Goal: Information Seeking & Learning: Check status

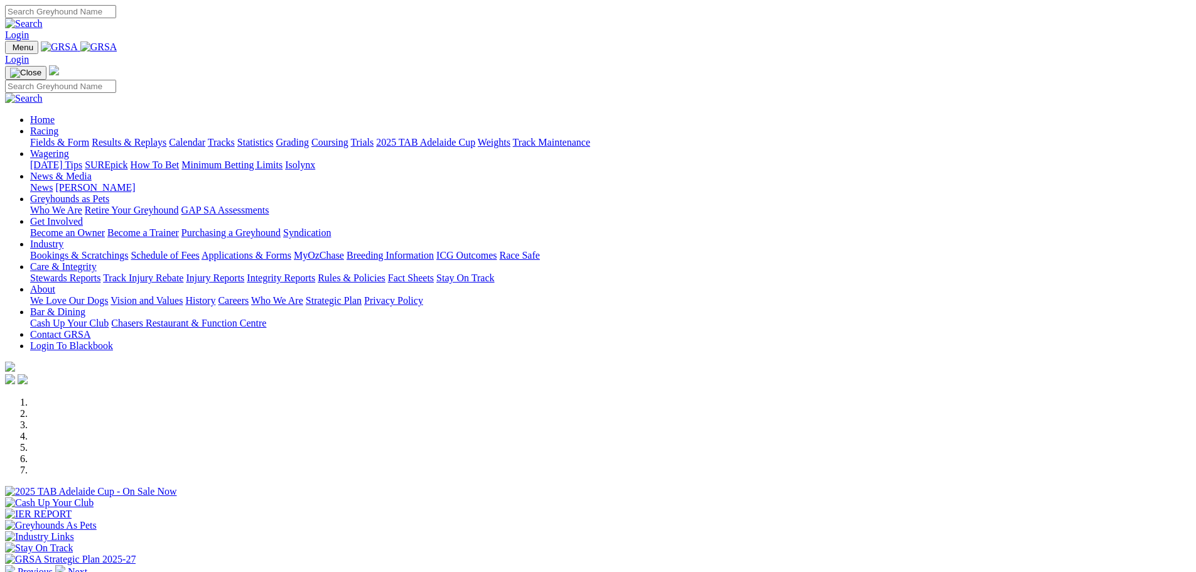
click at [58, 126] on link "Racing" at bounding box center [44, 131] width 28 height 11
click at [166, 137] on link "Results & Replays" at bounding box center [129, 142] width 75 height 11
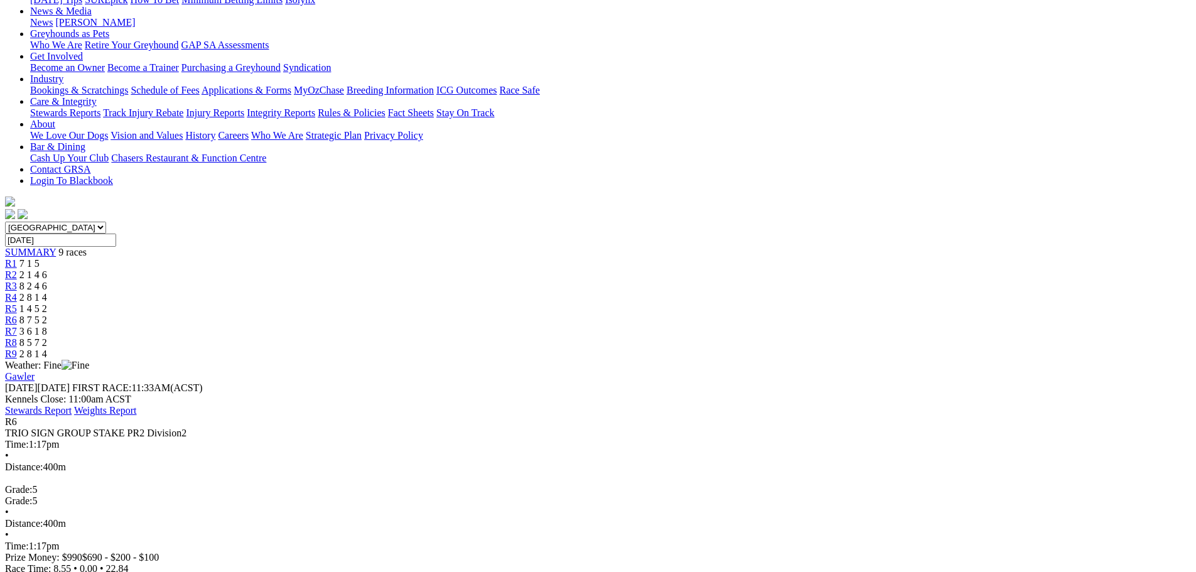
scroll to position [188, 0]
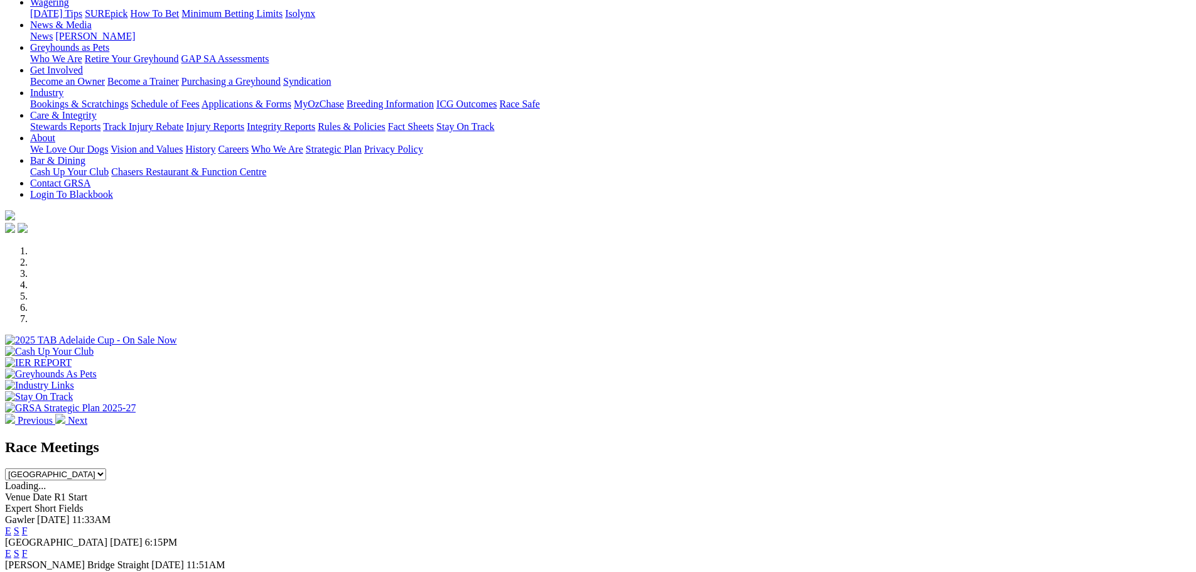
scroll to position [377, 0]
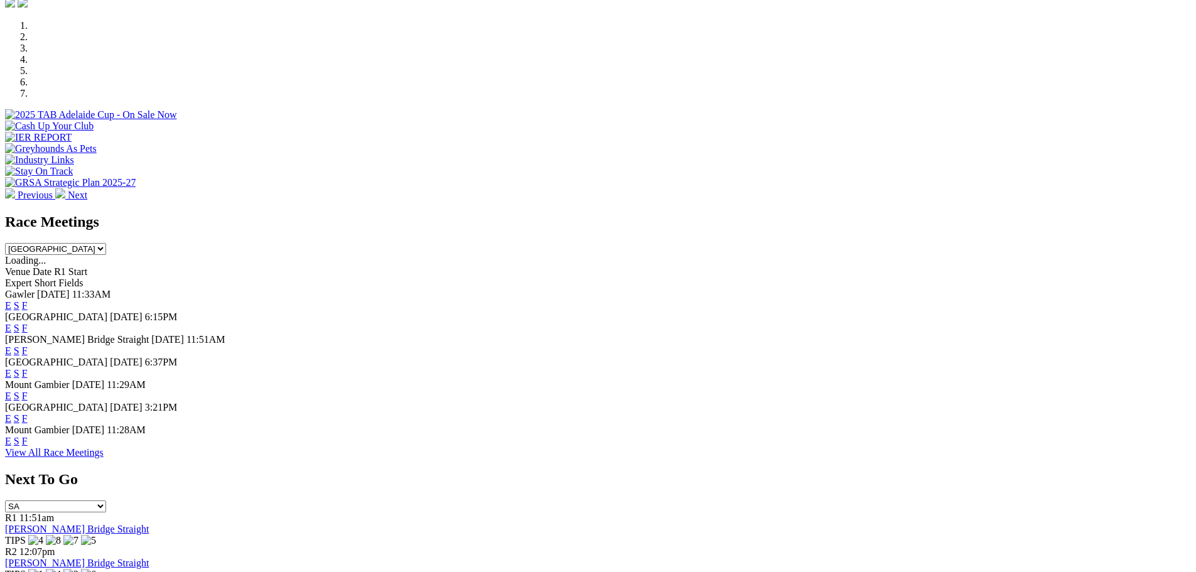
click at [70, 289] on span "Today" at bounding box center [53, 294] width 33 height 11
click at [28, 300] on link "F" at bounding box center [25, 305] width 6 height 11
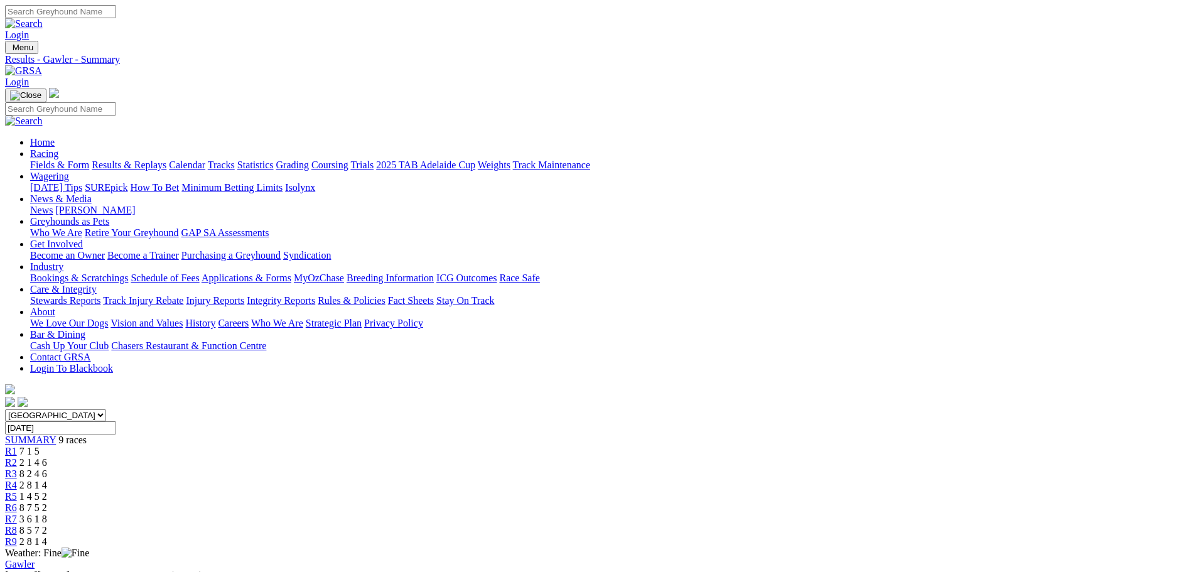
click at [47, 502] on span "8 7 5 2" at bounding box center [33, 507] width 28 height 11
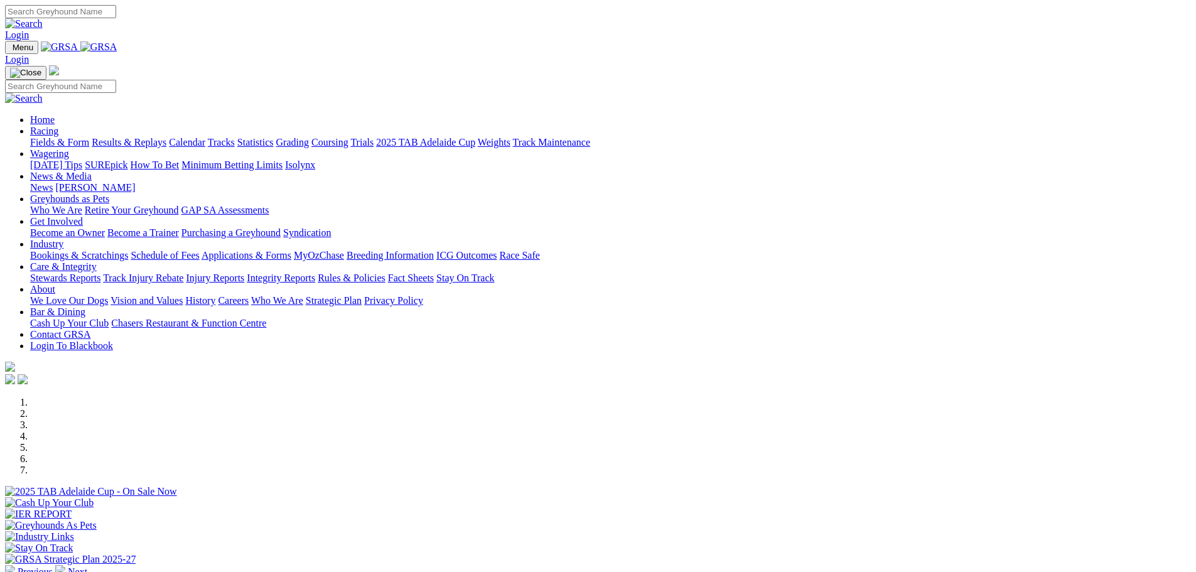
scroll to position [377, 0]
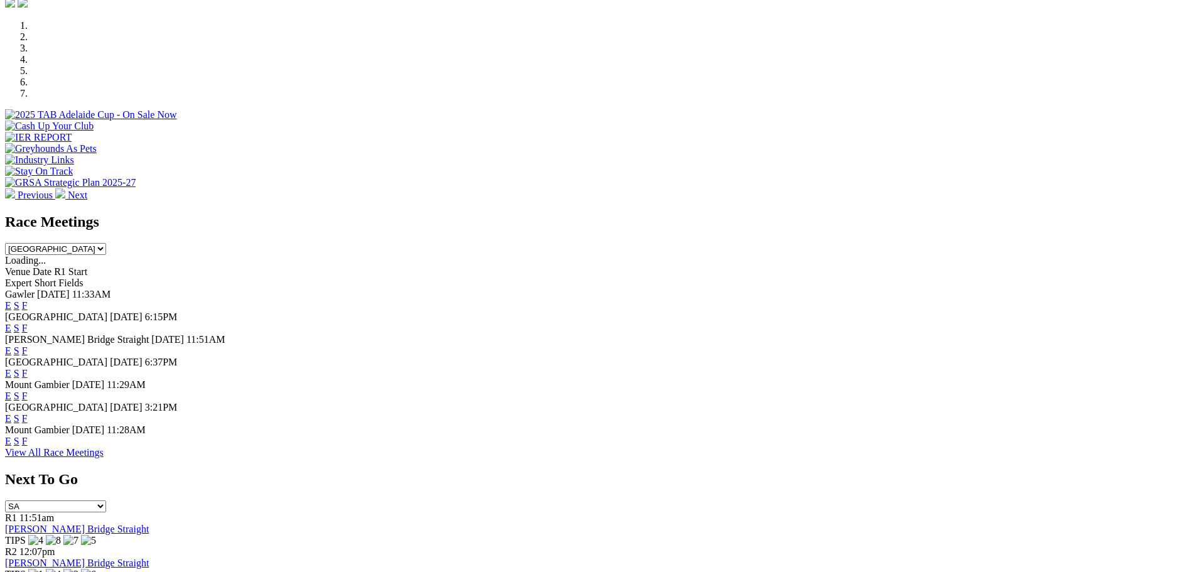
click at [11, 300] on link "E" at bounding box center [8, 305] width 6 height 11
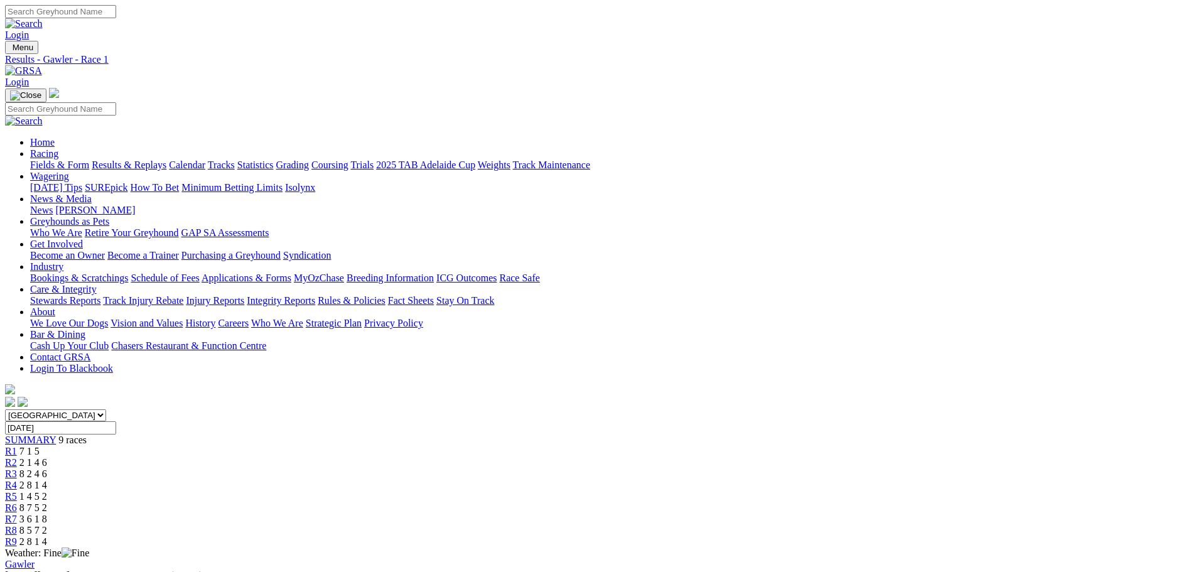
click at [47, 502] on span "8 7 5 2" at bounding box center [33, 507] width 28 height 11
